Goal: Task Accomplishment & Management: Use online tool/utility

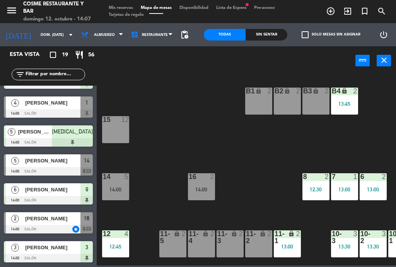
scroll to position [370, 0]
click at [59, 167] on div "[PERSON_NAME]" at bounding box center [52, 161] width 56 height 13
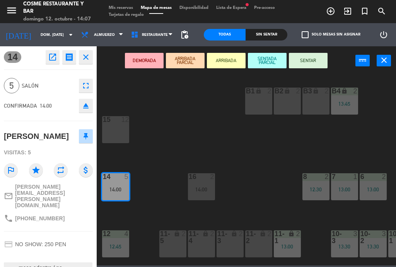
click at [314, 62] on button "SENTAR" at bounding box center [308, 60] width 39 height 15
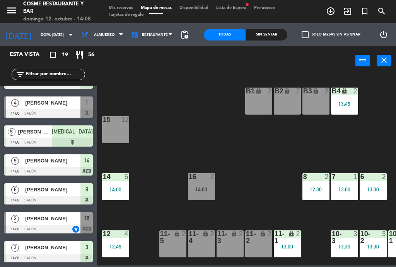
click at [51, 106] on span "[PERSON_NAME]" at bounding box center [52, 103] width 55 height 8
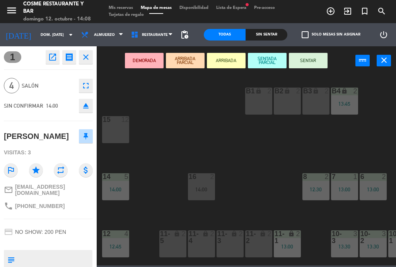
click at [310, 58] on button "SENTAR" at bounding box center [308, 60] width 39 height 15
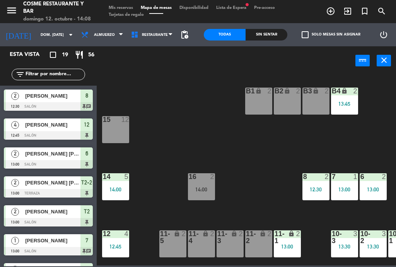
scroll to position [22, 0]
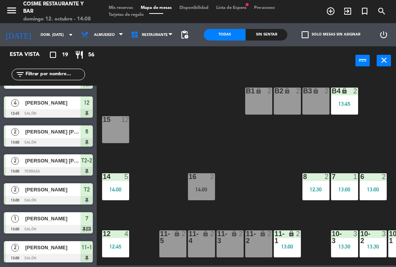
click at [292, 148] on div "B1 lock 2 B2 lock 2 B3 lock 2 B4 lock 2 13:45 15 12 14 5 14:00 8 2 12:30 7 1 13…" at bounding box center [247, 170] width 295 height 192
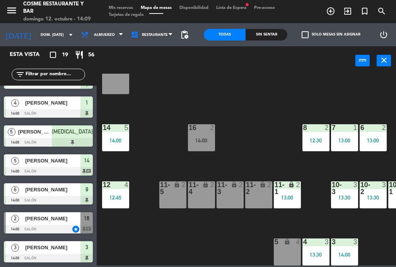
scroll to position [49, 0]
click at [203, 133] on div "16 2 14:00" at bounding box center [201, 137] width 27 height 27
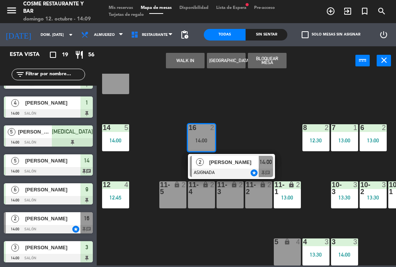
click at [235, 162] on span "[PERSON_NAME]" at bounding box center [233, 162] width 49 height 8
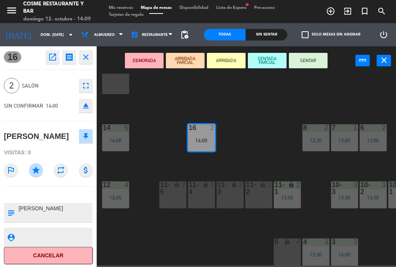
click at [322, 63] on button "SENTAR" at bounding box center [308, 60] width 39 height 15
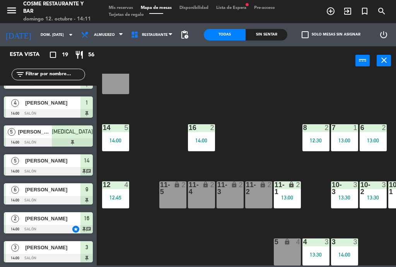
click at [115, 192] on div "12 4 12:45" at bounding box center [115, 195] width 27 height 27
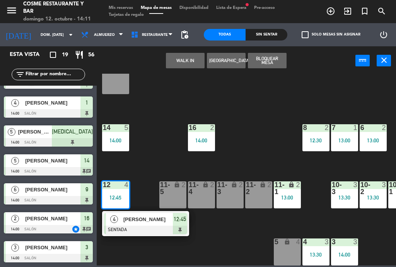
click at [142, 223] on span "[PERSON_NAME]" at bounding box center [147, 220] width 49 height 8
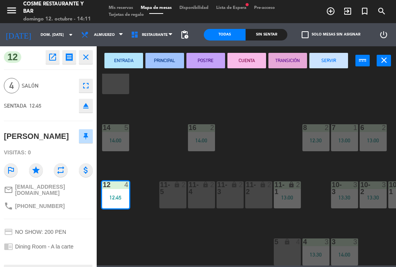
click at [332, 61] on button "SERVIR" at bounding box center [328, 60] width 39 height 15
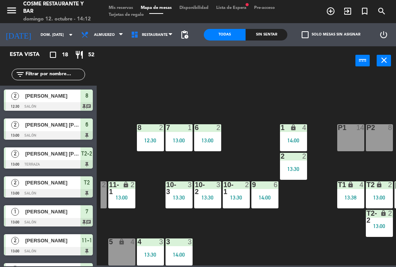
scroll to position [49, 165]
click at [216, 140] on div "13:00" at bounding box center [207, 140] width 27 height 5
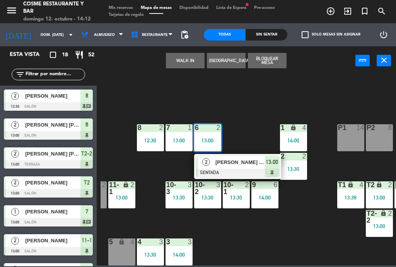
click at [230, 168] on div "[PERSON_NAME] [PERSON_NAME]" at bounding box center [240, 162] width 50 height 13
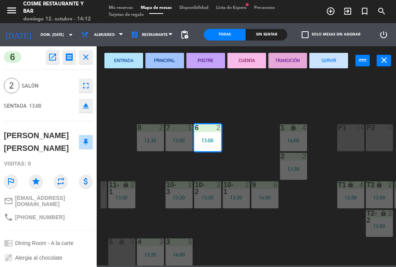
click at [333, 62] on button "SERVIR" at bounding box center [328, 60] width 39 height 15
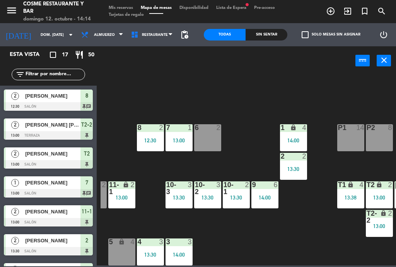
click at [216, 136] on div "6 2" at bounding box center [207, 137] width 27 height 27
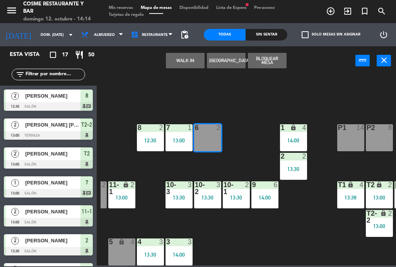
click at [180, 66] on button "WALK IN" at bounding box center [185, 60] width 39 height 15
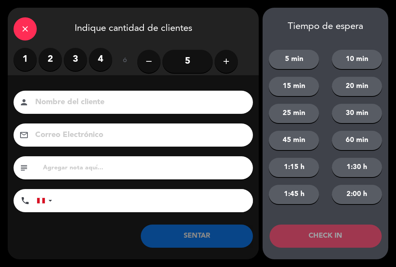
click at [51, 70] on label "2" at bounding box center [50, 59] width 23 height 23
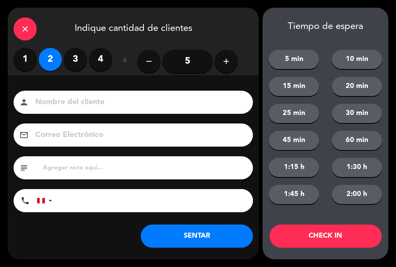
click at [71, 105] on input at bounding box center [138, 103] width 208 height 14
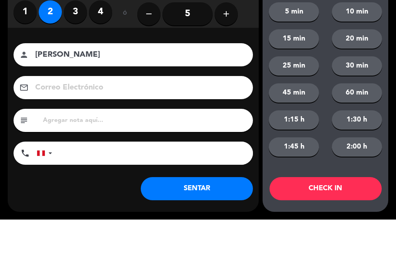
type input "[PERSON_NAME]"
click at [5, 77] on div "close Indique cantidad de clientes 1 2 3 4 ó remove 5 add Nombre del cliente pe…" at bounding box center [198, 133] width 396 height 267
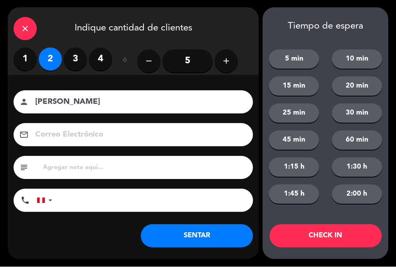
click at [217, 231] on button "SENTAR" at bounding box center [197, 236] width 112 height 23
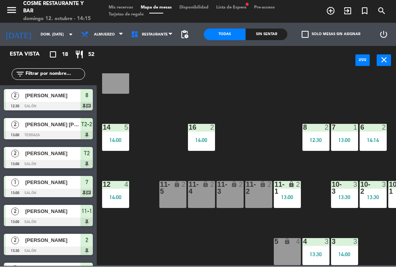
scroll to position [0, 0]
click at [160, 152] on div "B1 lock 2 B2 lock 2 B3 lock 2 B4 lock 2 13:45 15 12 14 5 14:00 8 2 12:30 7 1 13…" at bounding box center [247, 170] width 295 height 192
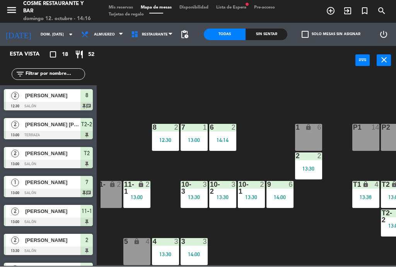
click at [331, 63] on div "power_input close" at bounding box center [226, 60] width 259 height 29
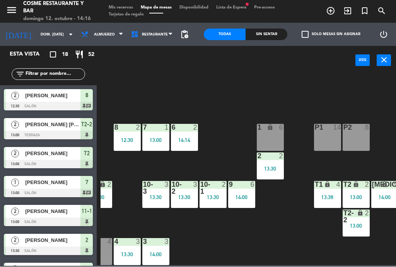
scroll to position [49, 196]
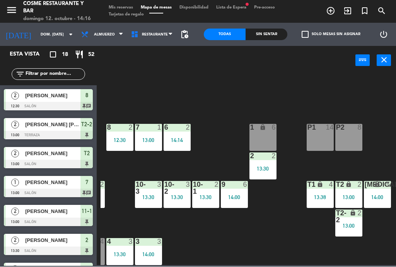
click at [235, 199] on div "14:00" at bounding box center [234, 197] width 27 height 5
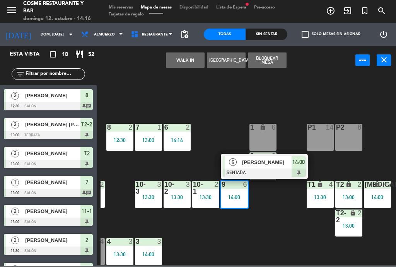
click at [287, 244] on div "B1 lock 2 B2 lock 2 B3 lock 2 B4 lock 2 13:45 15 12 14 5 14:00 8 2 12:30 7 1 13…" at bounding box center [247, 170] width 295 height 192
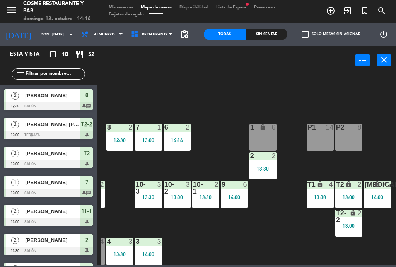
click at [239, 208] on div "9 6 14:00" at bounding box center [234, 195] width 27 height 27
click at [285, 241] on div "B1 lock 2 B2 lock 2 B3 lock 2 B4 lock 2 13:45 15 12 14 5 14:00 8 2 12:30 7 1 13…" at bounding box center [247, 170] width 295 height 192
click at [243, 198] on div "14:00" at bounding box center [234, 197] width 27 height 5
click at [228, 109] on div "B1 lock 2 B2 lock 2 B3 lock 2 B4 lock 2 13:45 15 12 14 5 14:00 8 2 12:30 7 1 13…" at bounding box center [247, 170] width 295 height 192
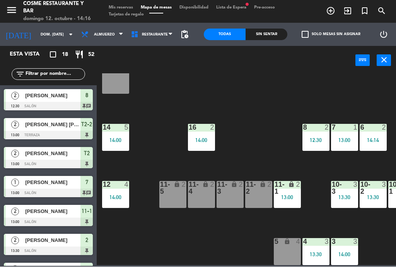
scroll to position [49, 0]
click at [320, 141] on div "12:30" at bounding box center [315, 140] width 27 height 5
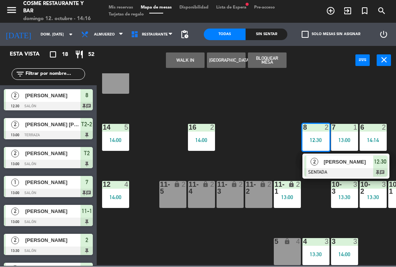
click at [340, 166] on div "[PERSON_NAME]" at bounding box center [348, 162] width 50 height 13
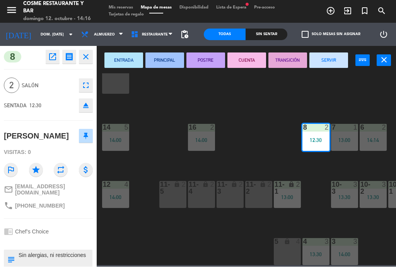
click at [330, 62] on button "SERVIR" at bounding box center [328, 60] width 39 height 15
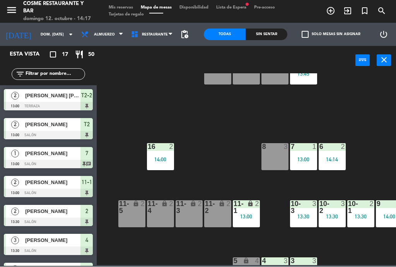
scroll to position [38, 54]
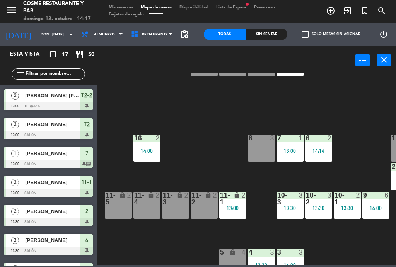
click at [262, 103] on div "B1 lock 2 B2 lock 2 B3 lock 2 B4 lock 2 13:45 15 12 14 5 14:00 8 3 7 1 13:00 6 …" at bounding box center [247, 170] width 295 height 192
click at [269, 136] on div "3" at bounding box center [273, 138] width 13 height 7
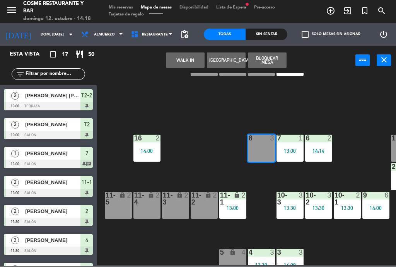
click at [188, 56] on button "WALK IN" at bounding box center [185, 60] width 39 height 15
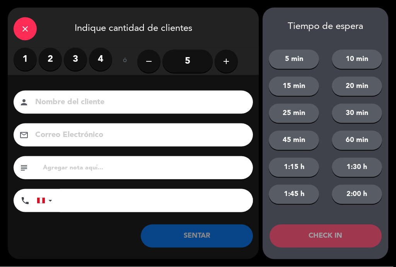
click at [73, 56] on label "3" at bounding box center [75, 59] width 23 height 23
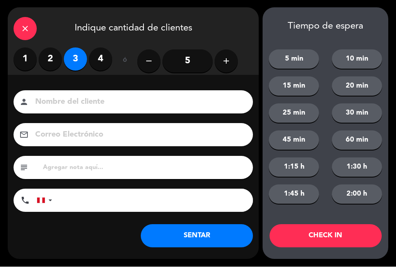
click at [96, 97] on input at bounding box center [138, 103] width 208 height 14
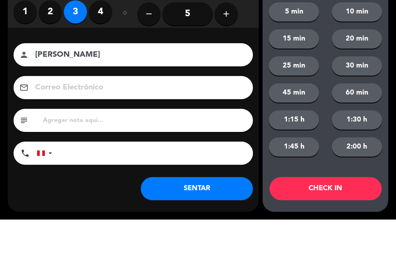
type input "[PERSON_NAME]"
click at [13, 91] on div "Nombre del cliente person [PERSON_NAME] Correo Electrónico email subject phone …" at bounding box center [133, 153] width 251 height 124
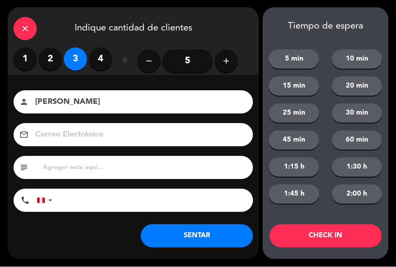
click at [189, 231] on button "SENTAR" at bounding box center [197, 236] width 112 height 23
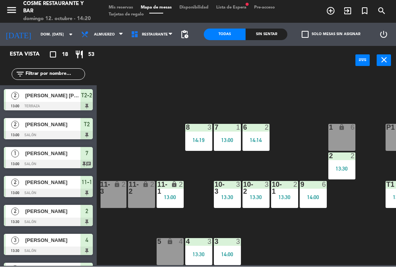
scroll to position [49, 117]
click at [230, 139] on div "13:00" at bounding box center [227, 140] width 27 height 5
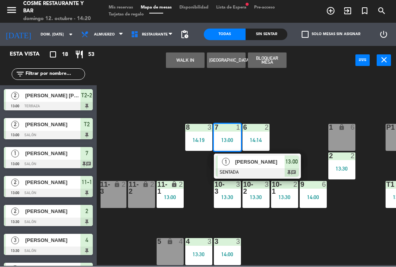
click at [265, 169] on div at bounding box center [257, 173] width 83 height 9
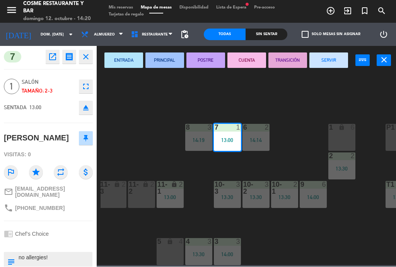
click at [337, 61] on button "SERVIR" at bounding box center [328, 60] width 39 height 15
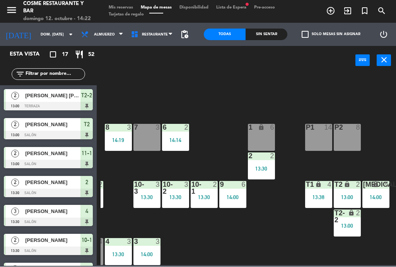
scroll to position [49, 197]
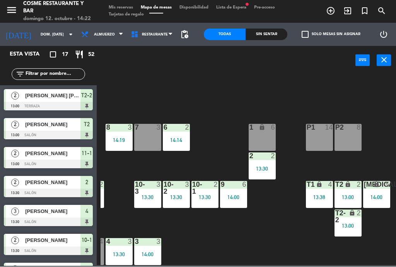
click at [321, 197] on div "13:38" at bounding box center [319, 197] width 27 height 5
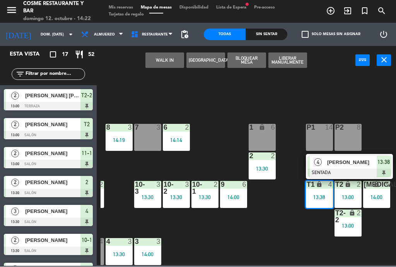
click at [358, 167] on div "[PERSON_NAME]" at bounding box center [351, 163] width 50 height 13
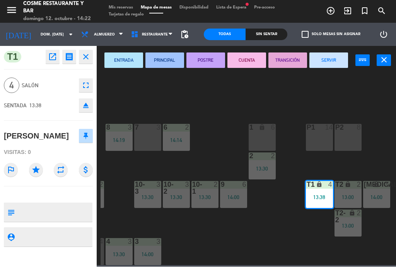
click at [332, 61] on button "SERVIR" at bounding box center [328, 60] width 39 height 15
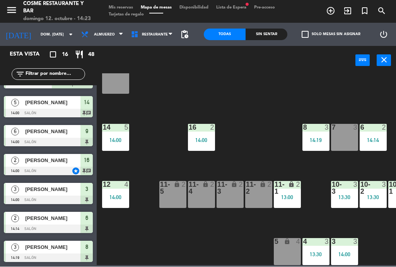
scroll to position [49, 0]
click at [352, 11] on span "exit_to_app" at bounding box center [347, 11] width 17 height 13
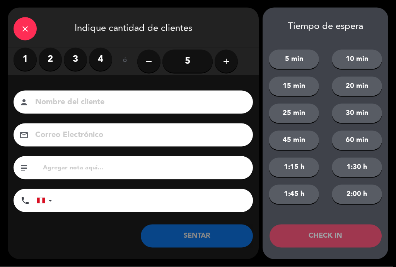
click at [100, 57] on label "4" at bounding box center [100, 59] width 23 height 23
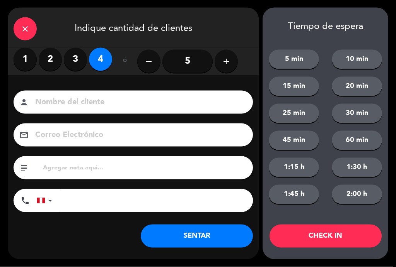
click at [114, 99] on input at bounding box center [138, 103] width 208 height 14
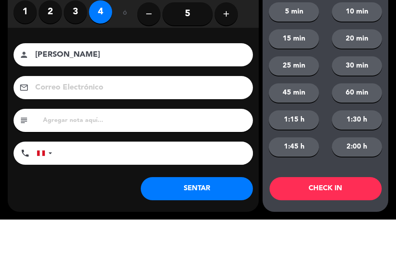
type input "[PERSON_NAME]"
click at [284, 50] on button "5 min" at bounding box center [294, 59] width 50 height 19
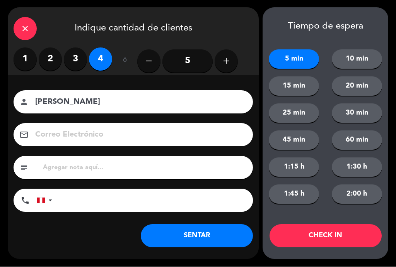
click at [231, 240] on button "SENTAR" at bounding box center [197, 236] width 112 height 23
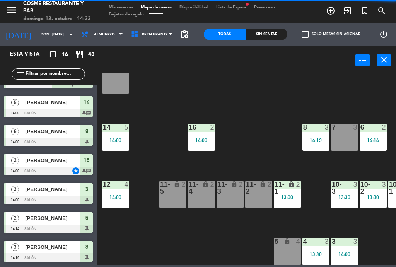
click at [298, 232] on div "B1 lock 2 B2 lock 2 B3 lock 2 B4 lock 2 13:45 15 12 14 5 14:00 8 3 14:19 7 3 6 …" at bounding box center [247, 170] width 295 height 192
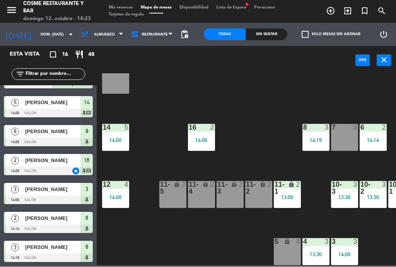
click at [121, 191] on div "12 4 14:00" at bounding box center [115, 195] width 27 height 27
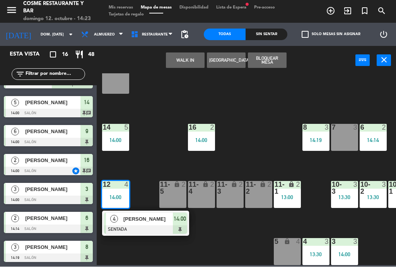
click at [142, 221] on span "[PERSON_NAME]" at bounding box center [147, 220] width 49 height 8
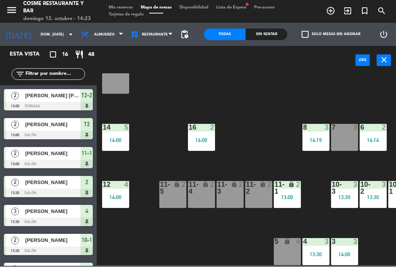
click at [121, 194] on div "12 4 14:00" at bounding box center [115, 195] width 27 height 27
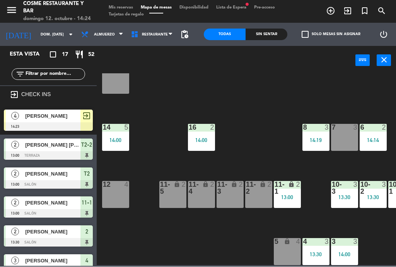
click at [313, 249] on div "4 3 13:30" at bounding box center [315, 252] width 27 height 27
click at [220, 247] on div "B1 lock 2 B2 lock 2 B3 lock 2 B4 lock 2 13:45 15 12 14 5 14:00 8 3 14:19 7 3 6 …" at bounding box center [247, 170] width 295 height 192
click at [349, 249] on div "3 3 14:00" at bounding box center [344, 252] width 27 height 27
click at [206, 242] on div "B1 lock 2 B2 lock 2 B3 lock 2 B4 lock 2 13:45 15 12 14 5 14:00 8 3 14:19 7 3 6 …" at bounding box center [247, 170] width 295 height 192
click at [57, 116] on span "[PERSON_NAME]" at bounding box center [52, 116] width 55 height 8
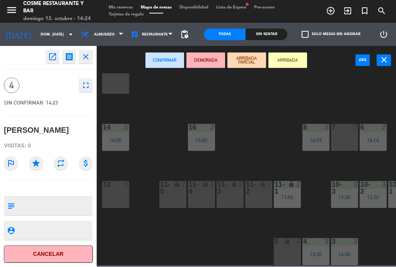
click at [119, 198] on div "12 4" at bounding box center [115, 195] width 27 height 27
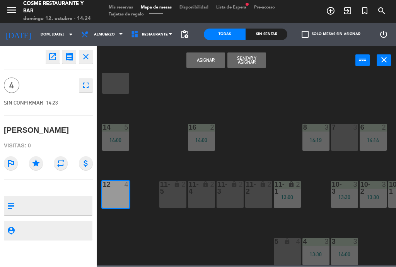
click at [251, 61] on button "Sentar y Asignar" at bounding box center [246, 60] width 39 height 15
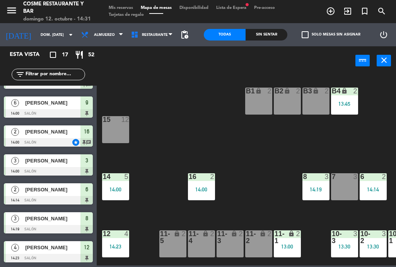
scroll to position [0, 0]
click at [235, 9] on span "Lista de Espera fiber_manual_record" at bounding box center [231, 8] width 38 height 4
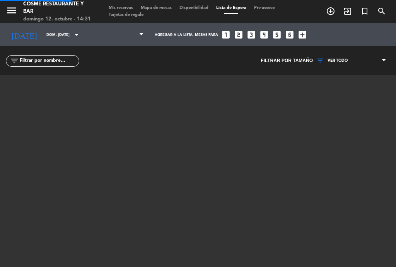
click at [234, 6] on span "Lista de Espera" at bounding box center [231, 8] width 38 height 4
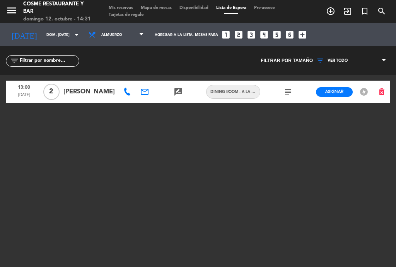
click at [283, 95] on icon "subject" at bounding box center [287, 91] width 9 height 9
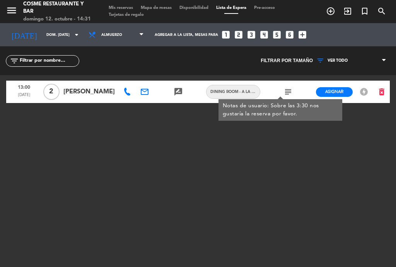
click at [283, 92] on icon "subject" at bounding box center [287, 91] width 9 height 9
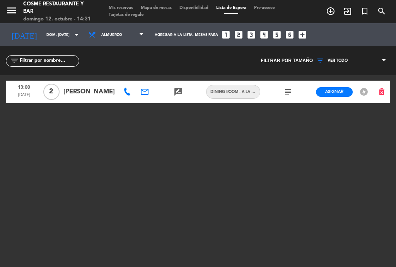
click at [166, 10] on span "Mapa de mesas" at bounding box center [156, 8] width 39 height 4
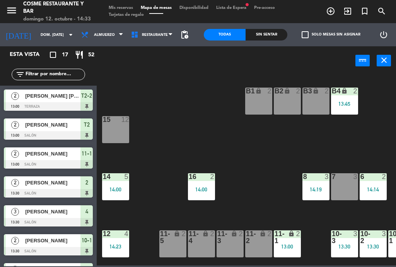
click at [279, 6] on span "Pre-acceso" at bounding box center [264, 8] width 29 height 4
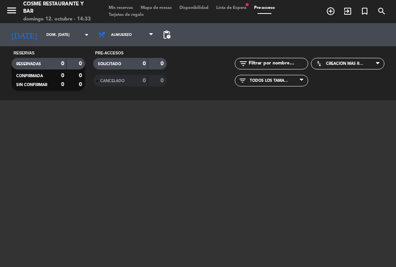
click at [150, 3] on div "menu [PERSON_NAME] Restaurante y [PERSON_NAME] 12. octubre - 14:33 Mis reservas…" at bounding box center [198, 11] width 396 height 23
click at [153, 2] on div "menu [PERSON_NAME] Restaurante y [PERSON_NAME] 12. octubre - 14:33 Mis reservas…" at bounding box center [198, 11] width 396 height 23
click at [158, 3] on div "menu [PERSON_NAME] Restaurante y [PERSON_NAME] 12. octubre - 14:33 Mis reservas…" at bounding box center [198, 11] width 396 height 23
click at [158, 6] on span "Mapa de mesas" at bounding box center [156, 8] width 39 height 4
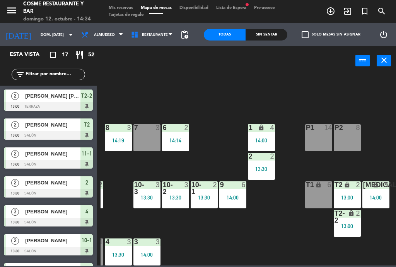
scroll to position [49, 197]
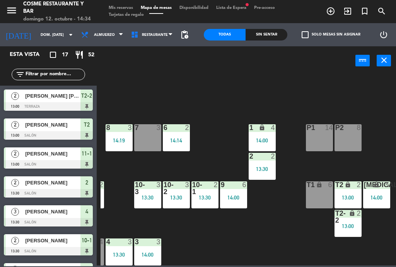
click at [349, 228] on div "13:00" at bounding box center [347, 226] width 27 height 5
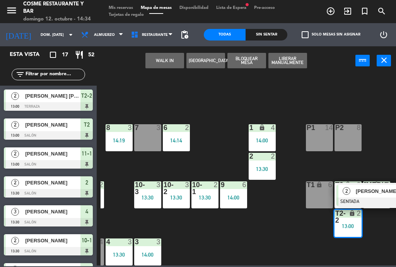
click at [371, 190] on span "[PERSON_NAME] [PERSON_NAME]" at bounding box center [380, 191] width 49 height 8
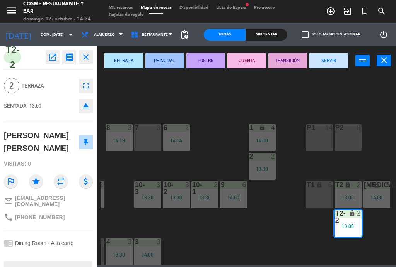
click at [330, 54] on button "SERVIR" at bounding box center [328, 60] width 39 height 15
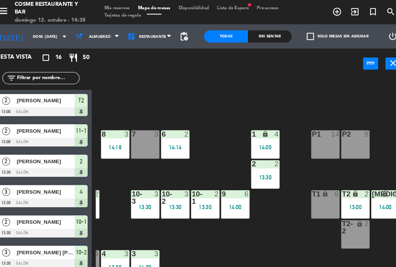
click at [239, 96] on div "B1 lock 2 B2 lock 2 B3 lock 2 B4 lock 2 13:45 15 12 14 5 14:00 8 3 14:19 7 3 6 …" at bounding box center [247, 170] width 295 height 192
click at [212, 119] on div "B1 lock 2 B2 lock 2 B3 lock 2 B4 lock 2 13:45 15 12 14 5 14:00 8 3 14:19 7 3 6 …" at bounding box center [247, 170] width 295 height 192
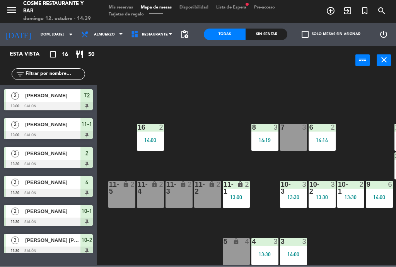
scroll to position [49, 51]
click at [242, 186] on div "2" at bounding box center [248, 189] width 13 height 14
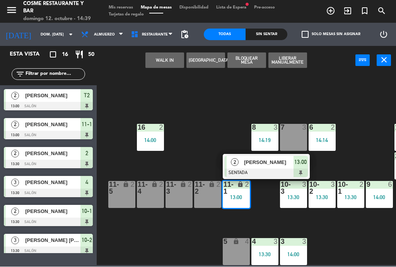
click at [266, 165] on span "[PERSON_NAME]" at bounding box center [268, 163] width 49 height 8
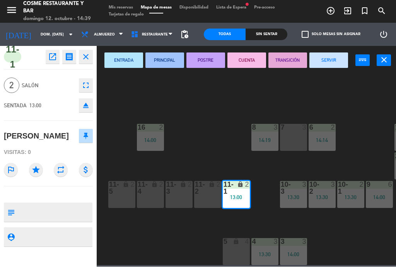
click at [337, 59] on button "SERVIR" at bounding box center [328, 60] width 39 height 15
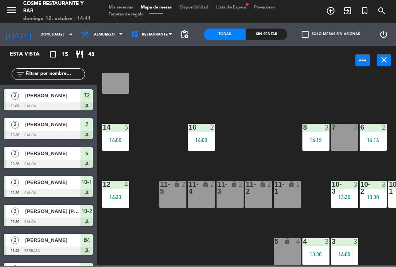
scroll to position [49, 0]
click at [121, 190] on div "12 4 14:23" at bounding box center [115, 195] width 27 height 27
click at [226, 241] on div "B1 lock 2 B2 lock 2 B3 lock 2 B4 lock 2 13:45 15 12 14 5 14:00 8 3 14:19 7 3 6 …" at bounding box center [247, 170] width 295 height 192
click at [377, 9] on icon "search" at bounding box center [381, 11] width 9 height 9
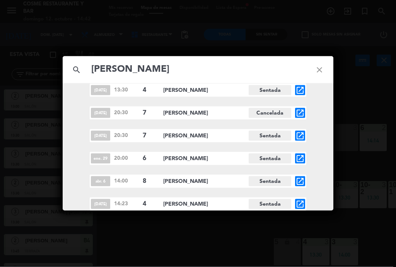
scroll to position [78, 0]
type input "[PERSON_NAME]"
click at [318, 72] on icon "close" at bounding box center [319, 70] width 28 height 28
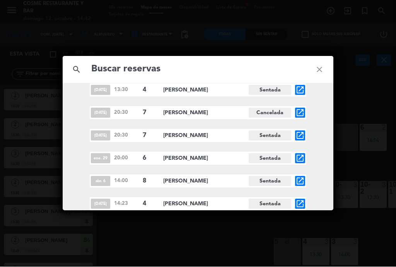
click at [325, 67] on icon "close" at bounding box center [319, 70] width 28 height 28
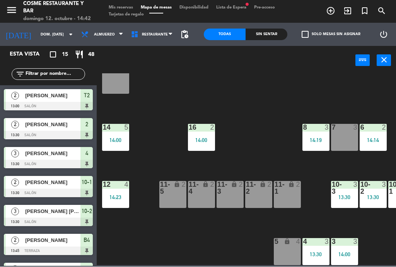
click at [294, 95] on div "B1 lock 2 B2 lock 2 B3 lock 2 B4 lock 2 13:45 15 12 14 5 14:00 8 3 14:19 7 3 6 …" at bounding box center [247, 170] width 295 height 192
click at [356, 196] on div "13:30" at bounding box center [344, 197] width 27 height 5
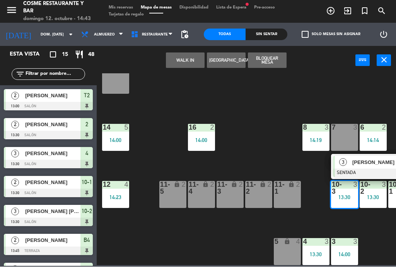
click at [366, 163] on span "[PERSON_NAME] [PERSON_NAME]" at bounding box center [376, 163] width 49 height 8
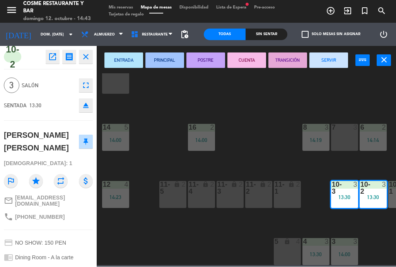
click at [330, 62] on button "SERVIR" at bounding box center [328, 60] width 39 height 15
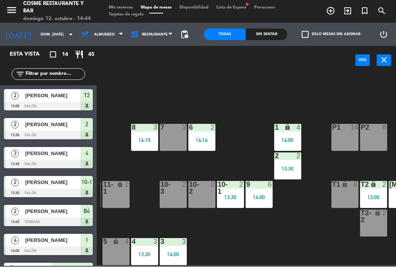
scroll to position [49, 171]
click at [206, 130] on div at bounding box center [201, 127] width 13 height 7
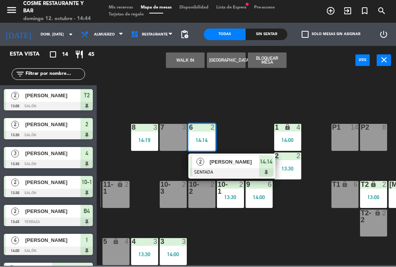
click at [242, 166] on span "[PERSON_NAME]" at bounding box center [233, 162] width 49 height 8
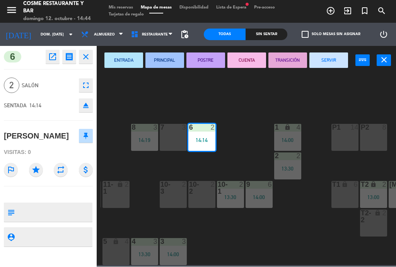
click at [328, 57] on button "SERVIR" at bounding box center [328, 60] width 39 height 15
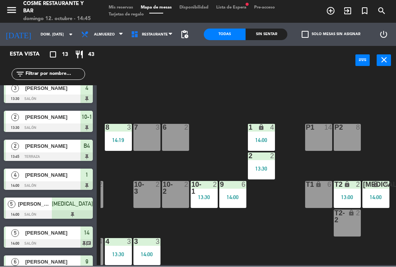
scroll to position [49, 197]
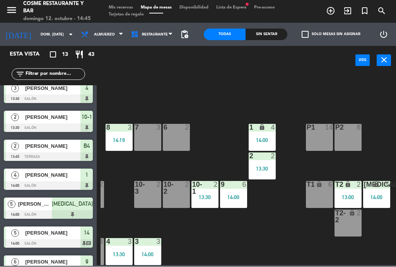
click at [351, 195] on div "13:00" at bounding box center [347, 197] width 27 height 5
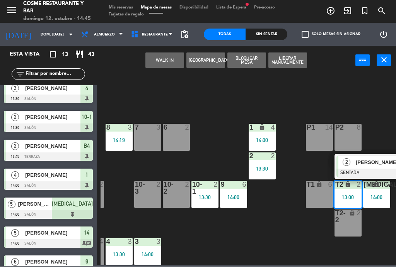
click at [364, 166] on span "[PERSON_NAME]" at bounding box center [380, 163] width 49 height 8
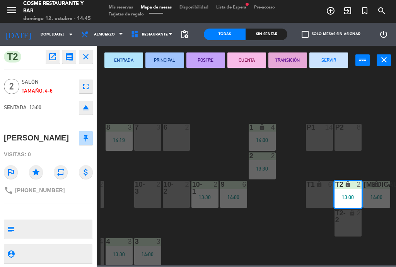
click at [330, 59] on button "SERVIR" at bounding box center [328, 60] width 39 height 15
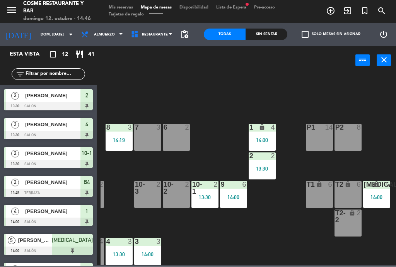
click at [263, 169] on div "13:30" at bounding box center [262, 169] width 27 height 5
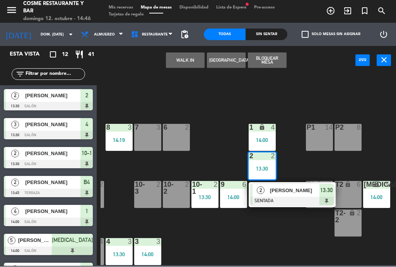
click at [291, 198] on div at bounding box center [291, 202] width 83 height 9
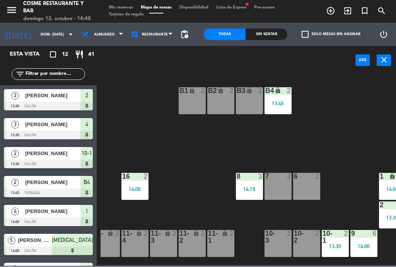
scroll to position [0, 66]
click at [283, 101] on div "13:45" at bounding box center [277, 103] width 27 height 5
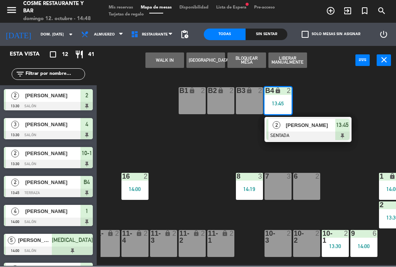
click at [309, 129] on div "[PERSON_NAME]" at bounding box center [310, 125] width 50 height 13
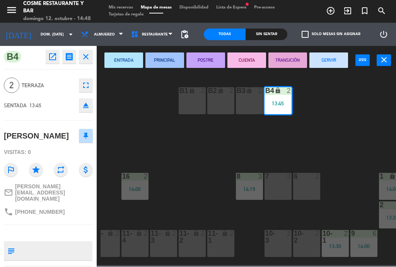
click at [339, 56] on button "SERVIR" at bounding box center [328, 60] width 39 height 15
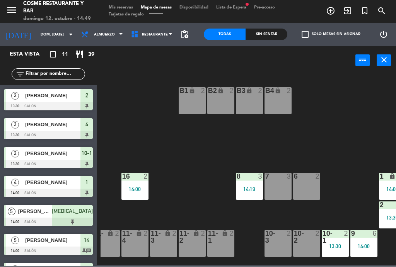
click at [247, 188] on div "14:19" at bounding box center [249, 189] width 27 height 5
click at [310, 143] on div "B1 lock 2 B2 lock 2 B3 lock 2 B4 lock 2 15 12 14 5 14:00 8 3 14:19 7 3 6 2 1 lo…" at bounding box center [247, 170] width 295 height 192
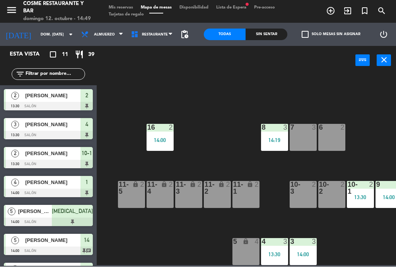
scroll to position [49, 41]
click at [112, 6] on span "Mis reservas" at bounding box center [121, 8] width 32 height 4
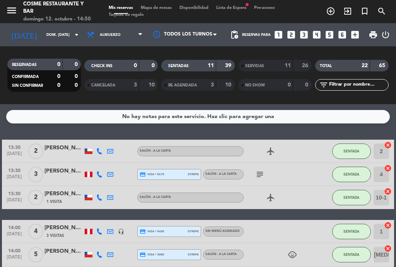
click at [278, 67] on div "11" at bounding box center [282, 65] width 15 height 9
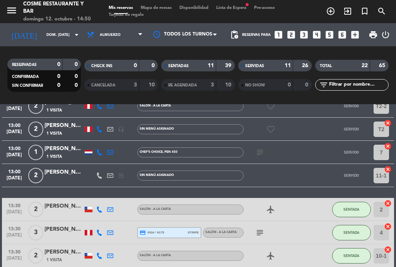
scroll to position [137, 0]
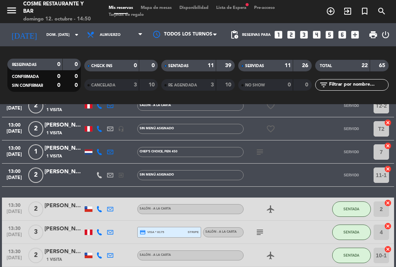
click at [64, 148] on div "[PERSON_NAME]" at bounding box center [63, 148] width 39 height 9
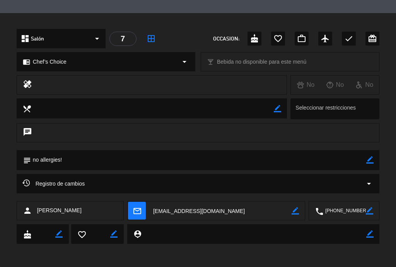
scroll to position [215, 0]
click at [370, 186] on icon "arrow_drop_down" at bounding box center [368, 184] width 9 height 9
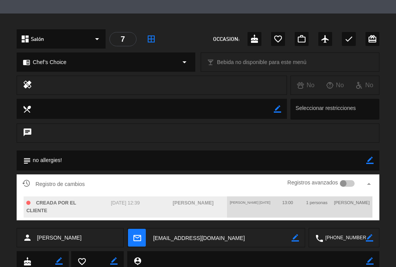
click at [346, 181] on div at bounding box center [347, 183] width 15 height 7
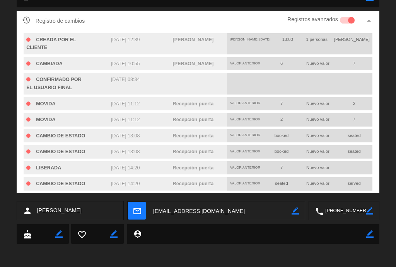
scroll to position [380, 0]
click at [372, 18] on icon "arrow_drop_up" at bounding box center [368, 20] width 9 height 9
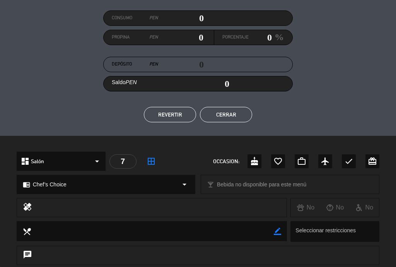
scroll to position [91, 0]
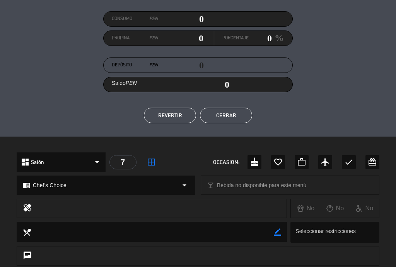
click at [238, 118] on button "Cerrar" at bounding box center [226, 115] width 52 height 15
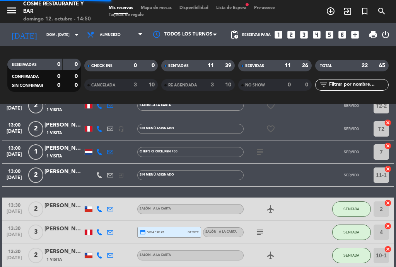
click at [161, 7] on span "Mapa de mesas" at bounding box center [156, 8] width 39 height 4
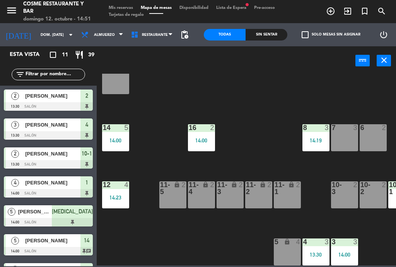
scroll to position [49, 0]
click at [170, 190] on div "lock" at bounding box center [172, 189] width 13 height 14
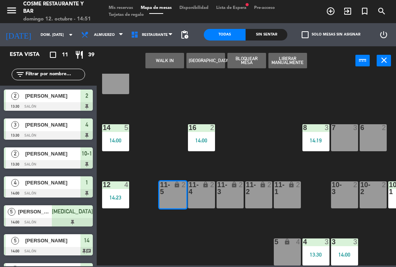
click at [167, 57] on button "WALK IN" at bounding box center [164, 60] width 39 height 15
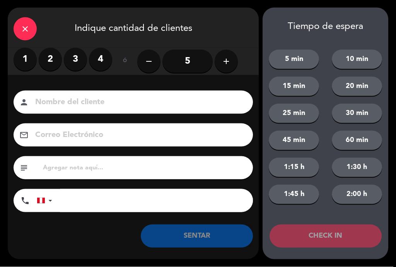
click at [54, 56] on label "2" at bounding box center [50, 59] width 23 height 23
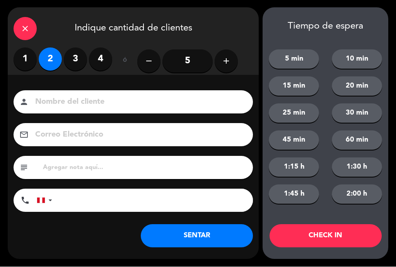
click at [84, 107] on input at bounding box center [138, 103] width 208 height 14
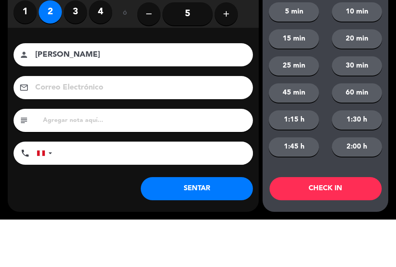
type input "[PERSON_NAME]"
click at [15, 124] on div "Correo Electrónico email" at bounding box center [133, 135] width 239 height 23
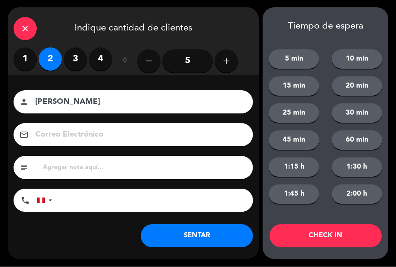
click at [210, 243] on button "SENTAR" at bounding box center [197, 236] width 112 height 23
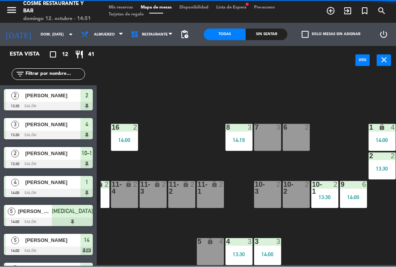
scroll to position [49, 81]
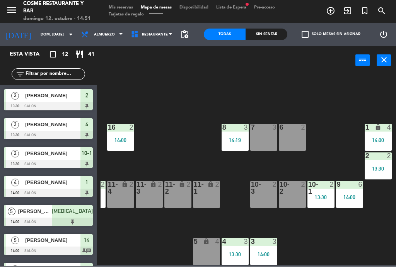
click at [206, 192] on div "lock" at bounding box center [206, 189] width 13 height 14
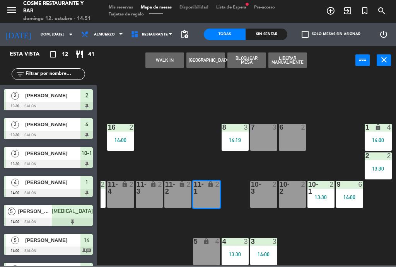
click at [167, 58] on button "WALK IN" at bounding box center [164, 60] width 39 height 15
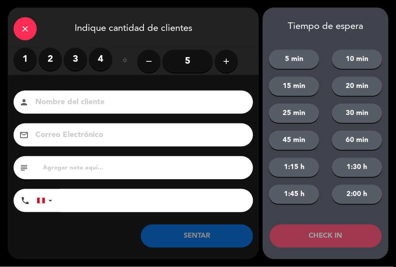
click at [17, 65] on label "1" at bounding box center [25, 59] width 23 height 23
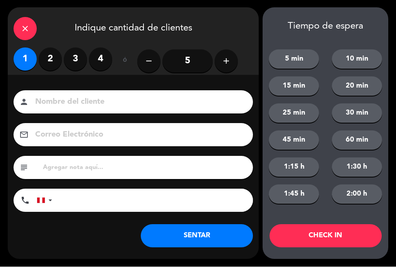
click at [82, 106] on input at bounding box center [138, 103] width 208 height 14
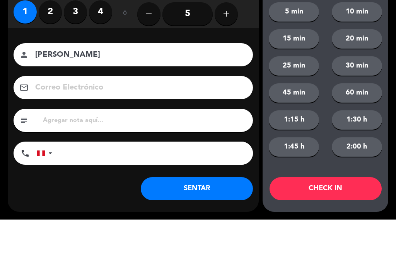
type input "[PERSON_NAME]"
click at [4, 69] on div "close Indique cantidad de clientes 1 2 3 4 ó remove 5 add Nombre del cliente pe…" at bounding box center [198, 133] width 396 height 267
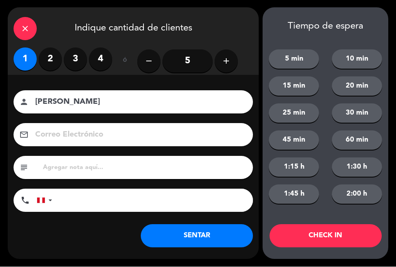
click at [198, 241] on button "SENTAR" at bounding box center [197, 236] width 112 height 23
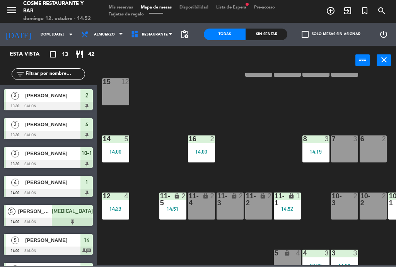
scroll to position [37, 0]
click at [180, 211] on div "14:51" at bounding box center [172, 209] width 27 height 5
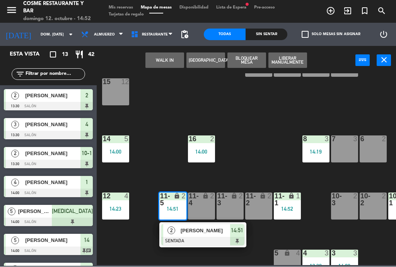
click at [201, 206] on div "lock" at bounding box center [201, 200] width 13 height 14
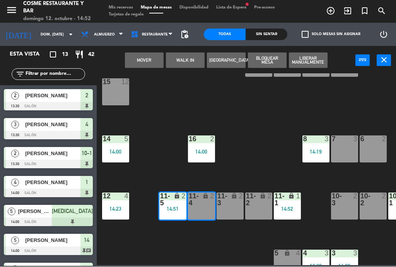
click at [144, 60] on button "Mover" at bounding box center [144, 60] width 39 height 15
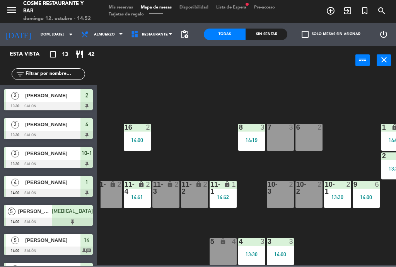
scroll to position [49, 64]
click at [195, 194] on div "lock" at bounding box center [194, 189] width 13 height 14
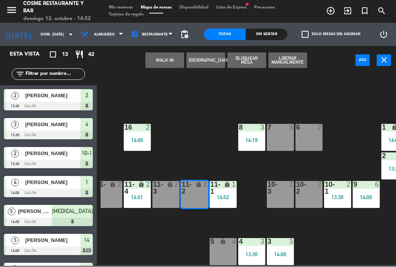
click at [231, 199] on div "14:52" at bounding box center [222, 197] width 27 height 5
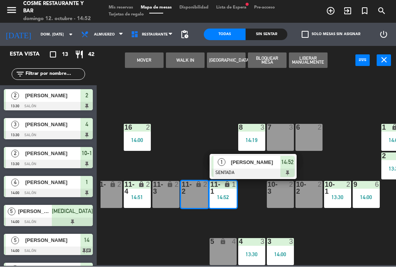
click at [144, 57] on button "Mover" at bounding box center [144, 60] width 39 height 15
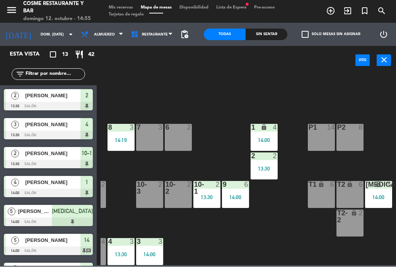
scroll to position [49, 195]
